Goal: Transaction & Acquisition: Purchase product/service

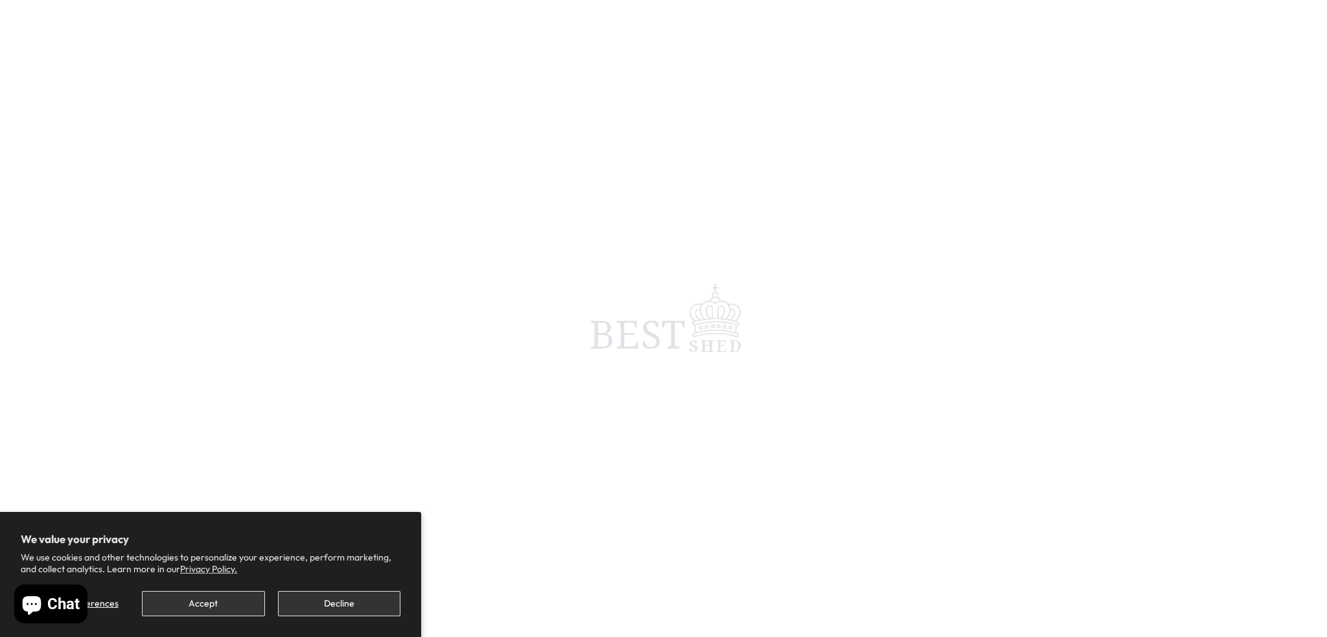
click at [365, 176] on span at bounding box center [663, 318] width 1327 height 637
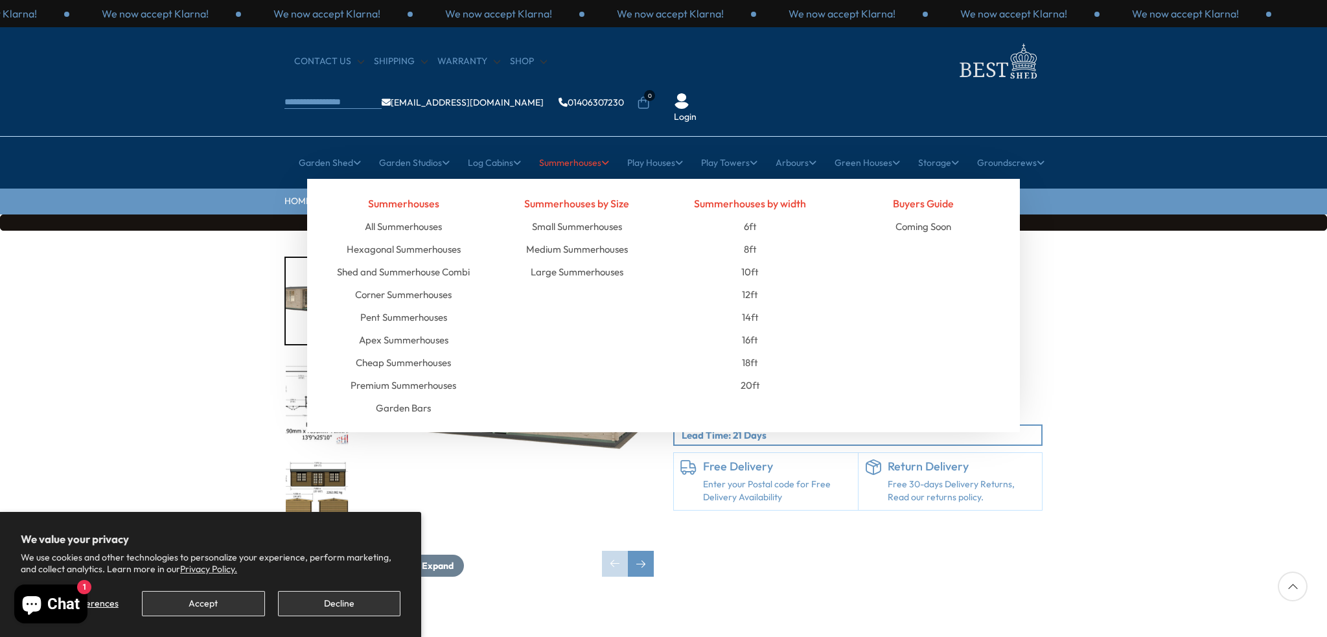
click at [559, 146] on link "Summerhouses" at bounding box center [574, 162] width 70 height 32
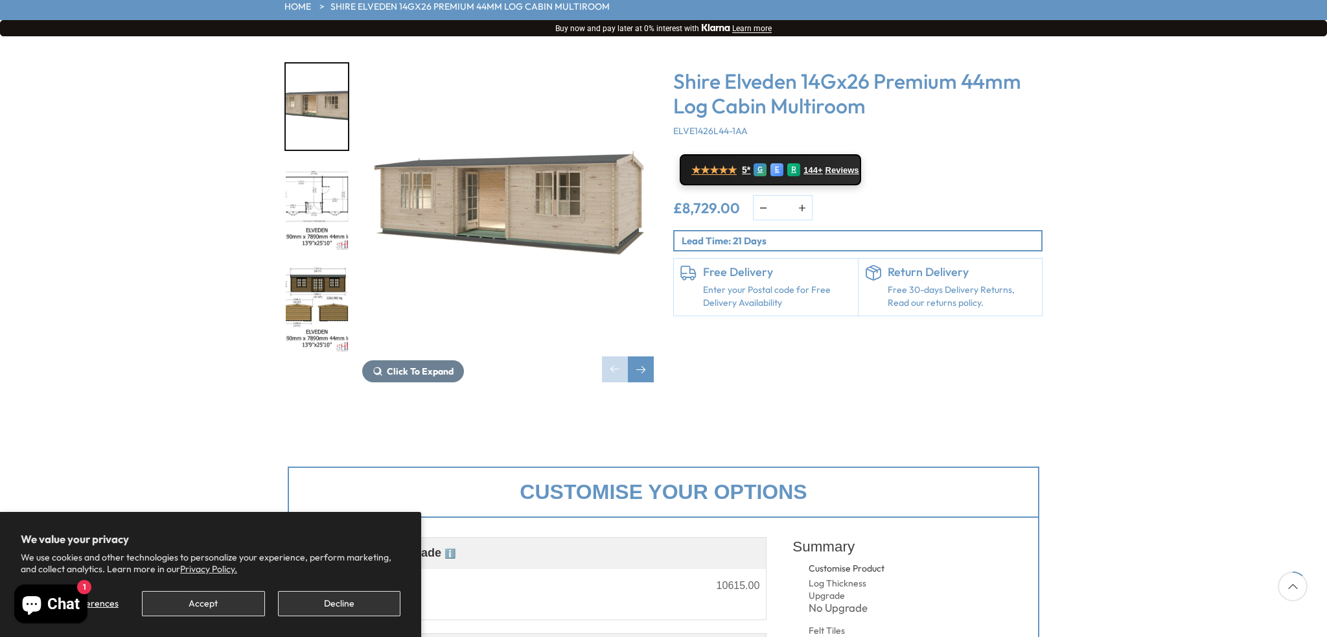
scroll to position [259, 0]
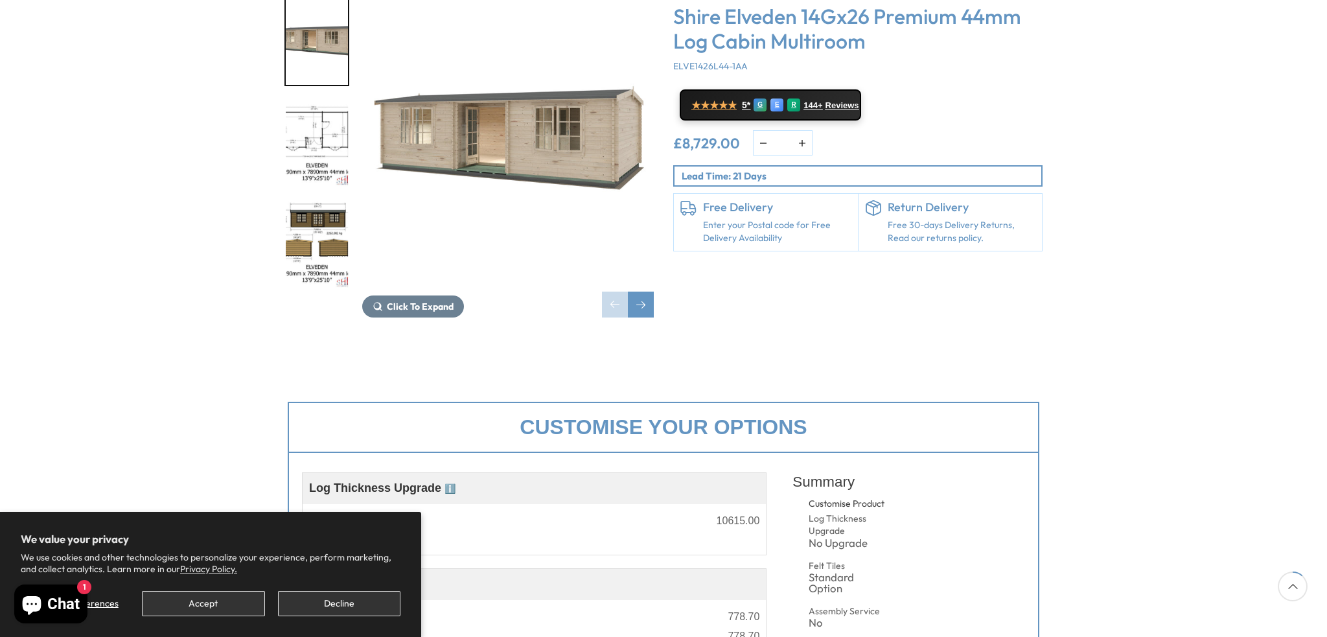
click at [122, 68] on div "Click To Expand Click To Expand Click To Expand Click To Expand Click To Expand…" at bounding box center [663, 166] width 1327 height 391
click at [47, 33] on div "Click To Expand Click To Expand Click To Expand Click To Expand Click To Expand…" at bounding box center [663, 166] width 1327 height 391
click at [181, 16] on div "Click To Expand Click To Expand Click To Expand Click To Expand Click To Expand…" at bounding box center [663, 166] width 1327 height 391
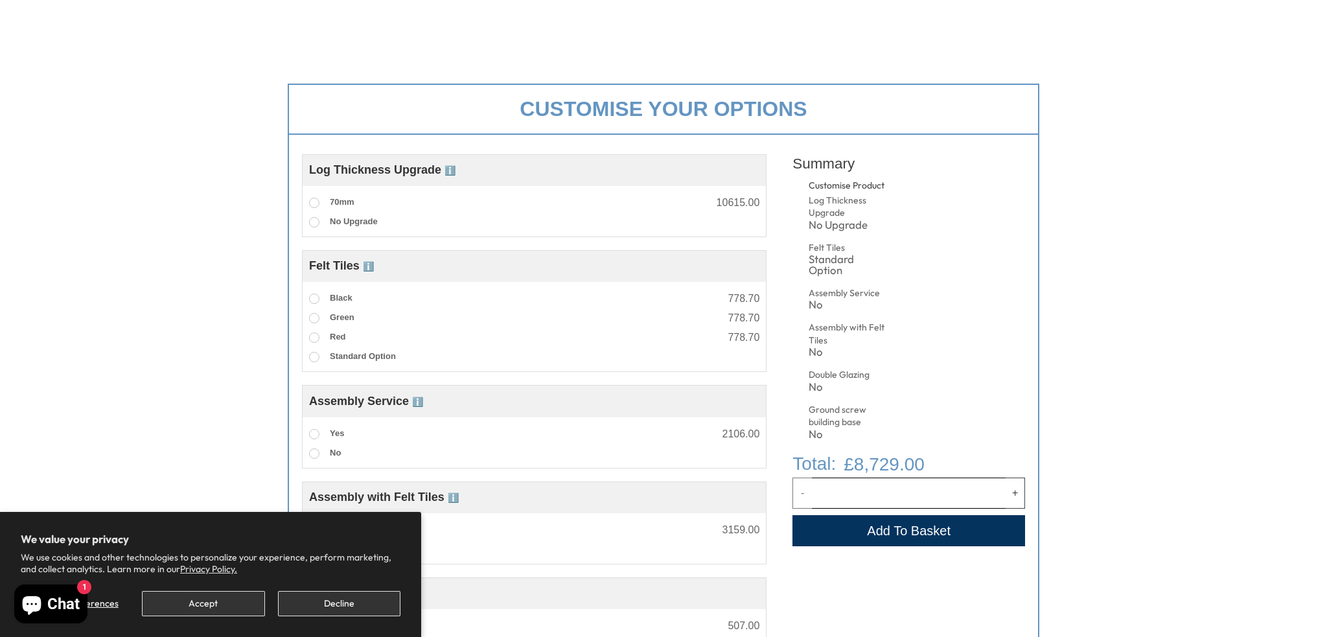
scroll to position [0, 0]
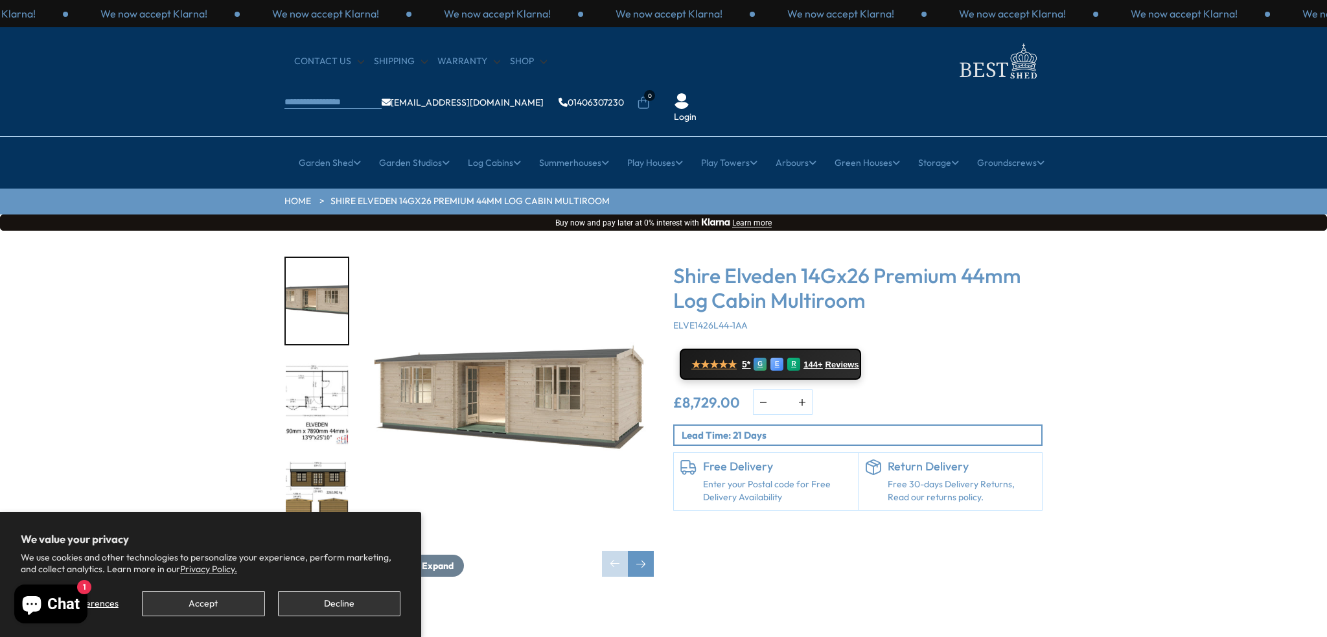
click at [620, 36] on div "CONTACT US Shipping Warranty Shop [EMAIL_ADDRESS][DOMAIN_NAME] 01406307230 0 Lo…" at bounding box center [663, 82] width 1327 height 110
click at [204, 330] on div "Click To Expand Click To Expand Click To Expand Click To Expand Click To Expand…" at bounding box center [663, 426] width 1327 height 391
